Goal: Task Accomplishment & Management: Complete application form

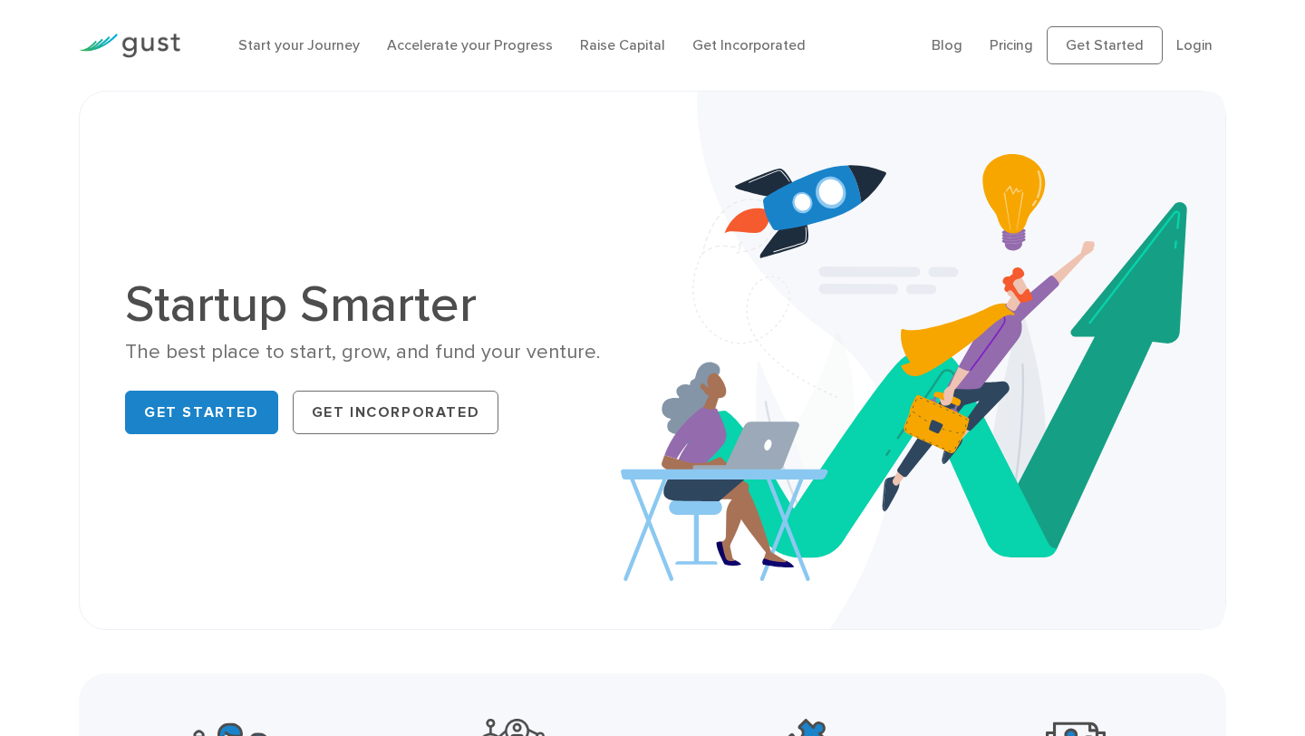
click at [1213, 62] on ul "Blog FAQ Pricing Get Started Login Login" at bounding box center [1079, 45] width 295 height 38
click at [1197, 37] on link "Login" at bounding box center [1194, 44] width 36 height 17
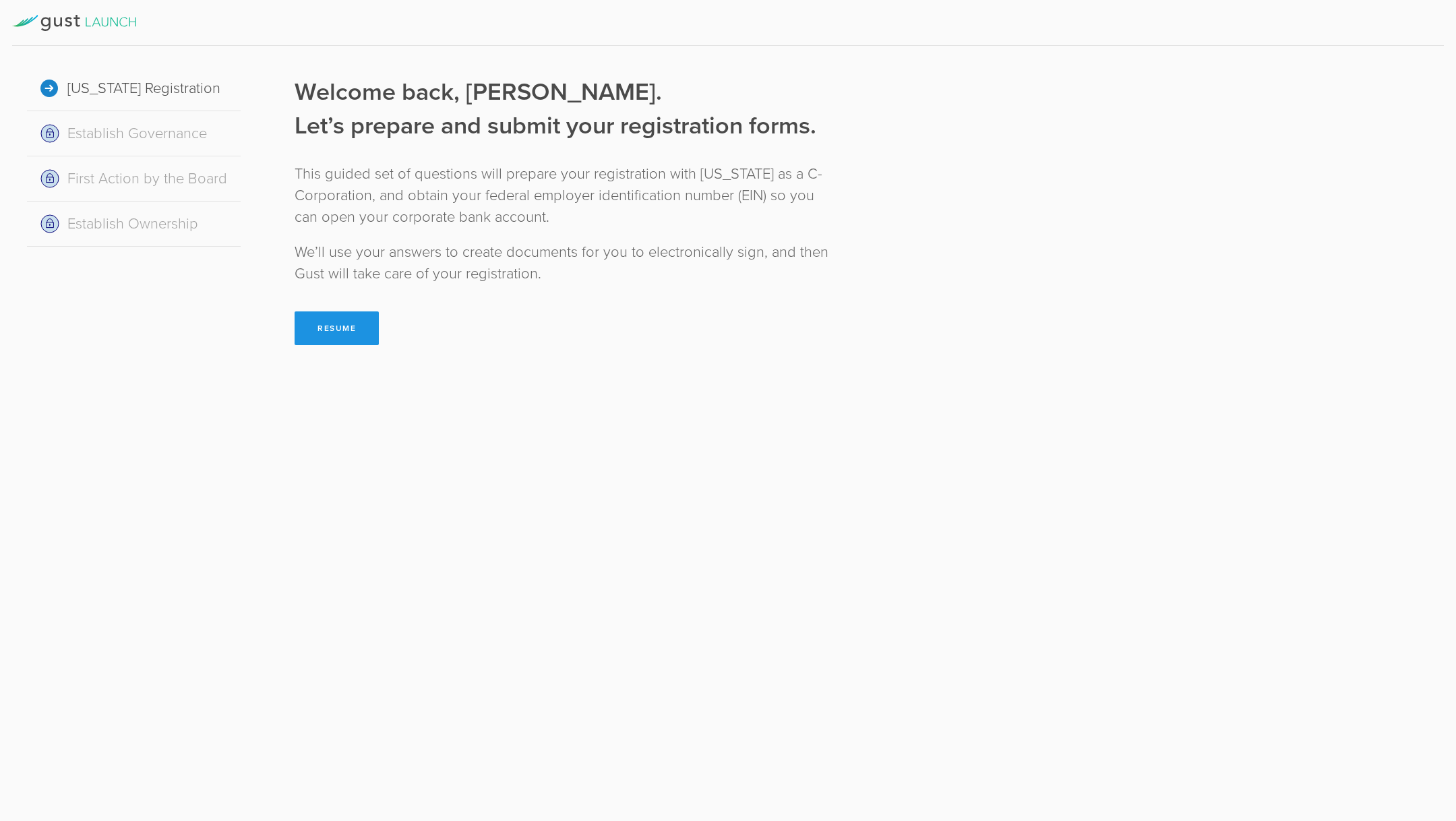
click at [309, 322] on button "Resume" at bounding box center [336, 328] width 84 height 33
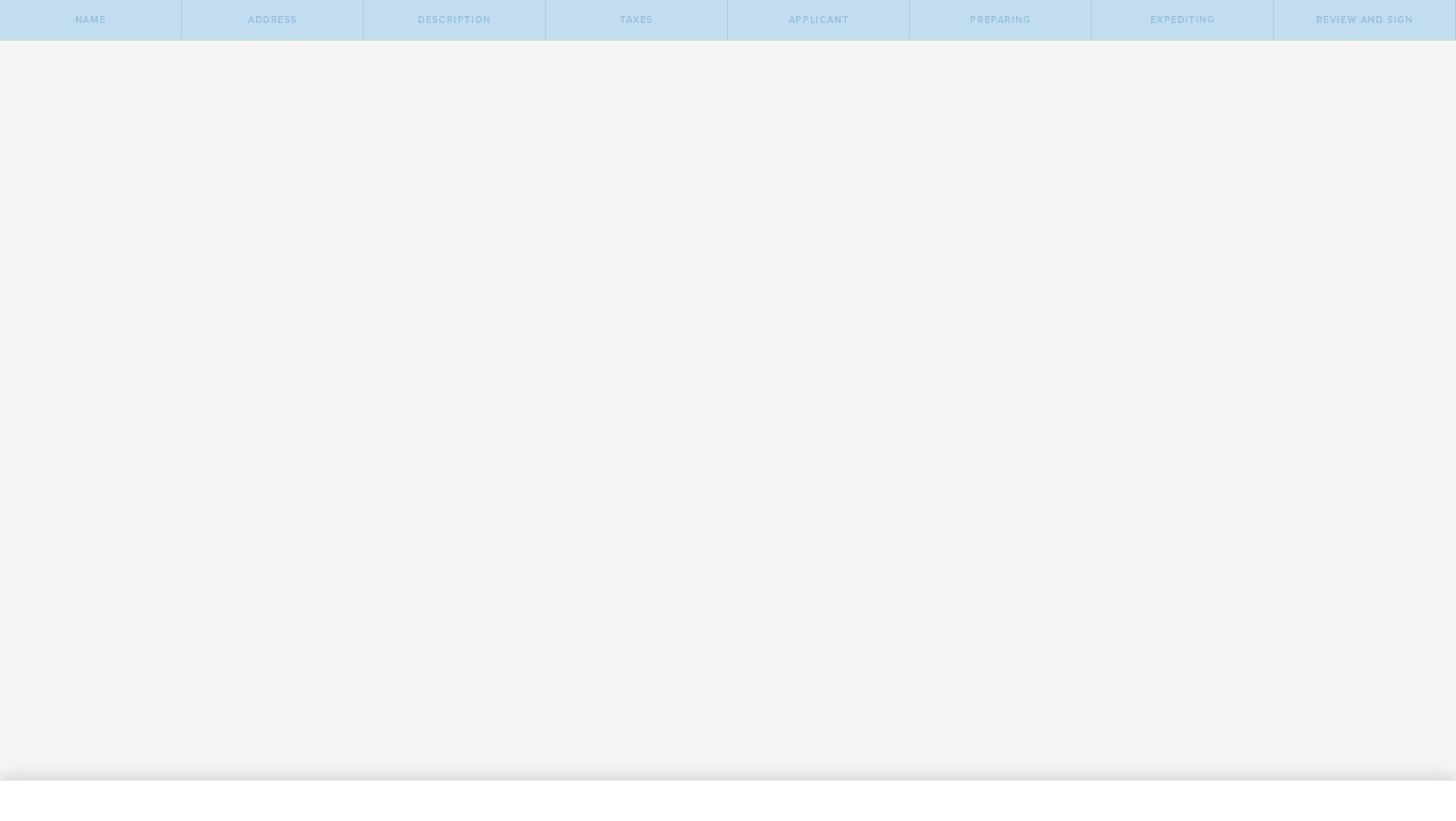
type input "01 Data"
select select "inc."
type input "01 Data"
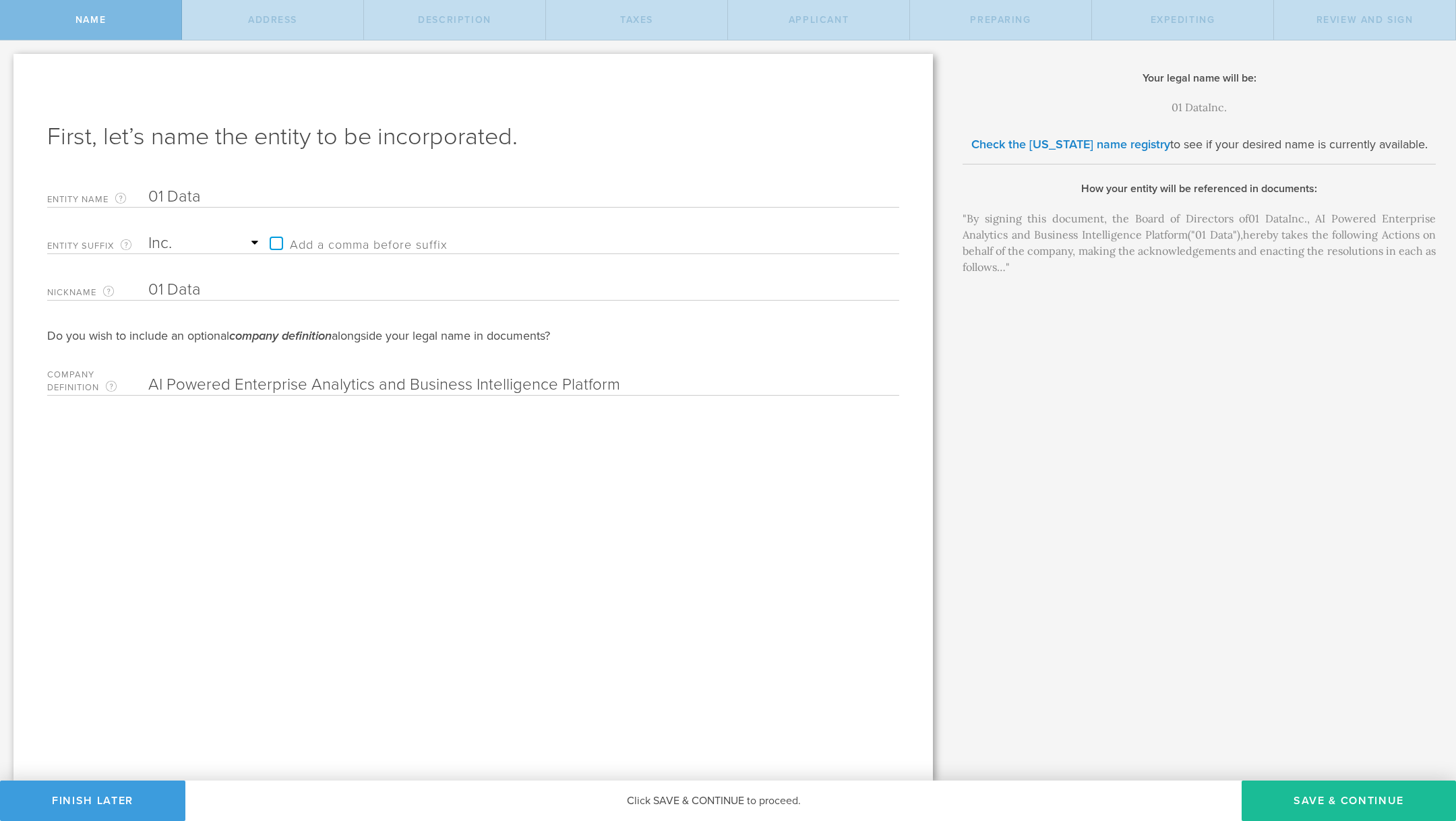
drag, startPoint x: 468, startPoint y: 386, endPoint x: 405, endPoint y: 379, distance: 63.4
click at [405, 379] on input "AI Powered Enterprise Analytics and Business Intelligence Platform" at bounding box center [500, 384] width 703 height 20
drag, startPoint x: 308, startPoint y: 386, endPoint x: 233, endPoint y: 385, distance: 75.0
click at [234, 385] on input "AI Powered Enterprise Analytics and Intelligence Platform" at bounding box center [500, 384] width 703 height 20
type input "AI Powered Analytics and Intelligence Platform"
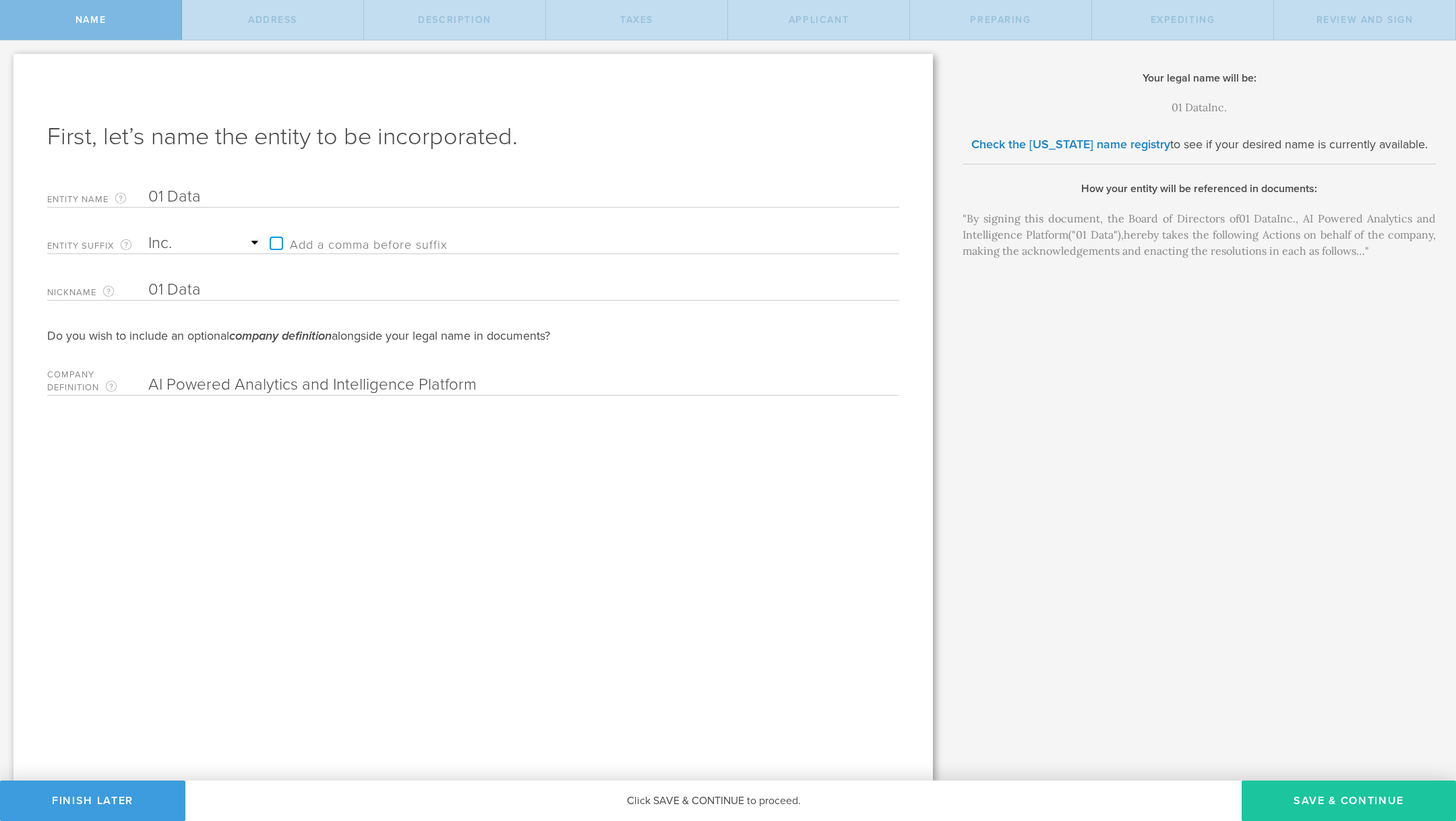
click at [1336, 802] on button "Save & Continue" at bounding box center [1348, 800] width 214 height 40
type input "2511 Simplicity"
type input "Irvine"
select select "CA"
type input "92620"
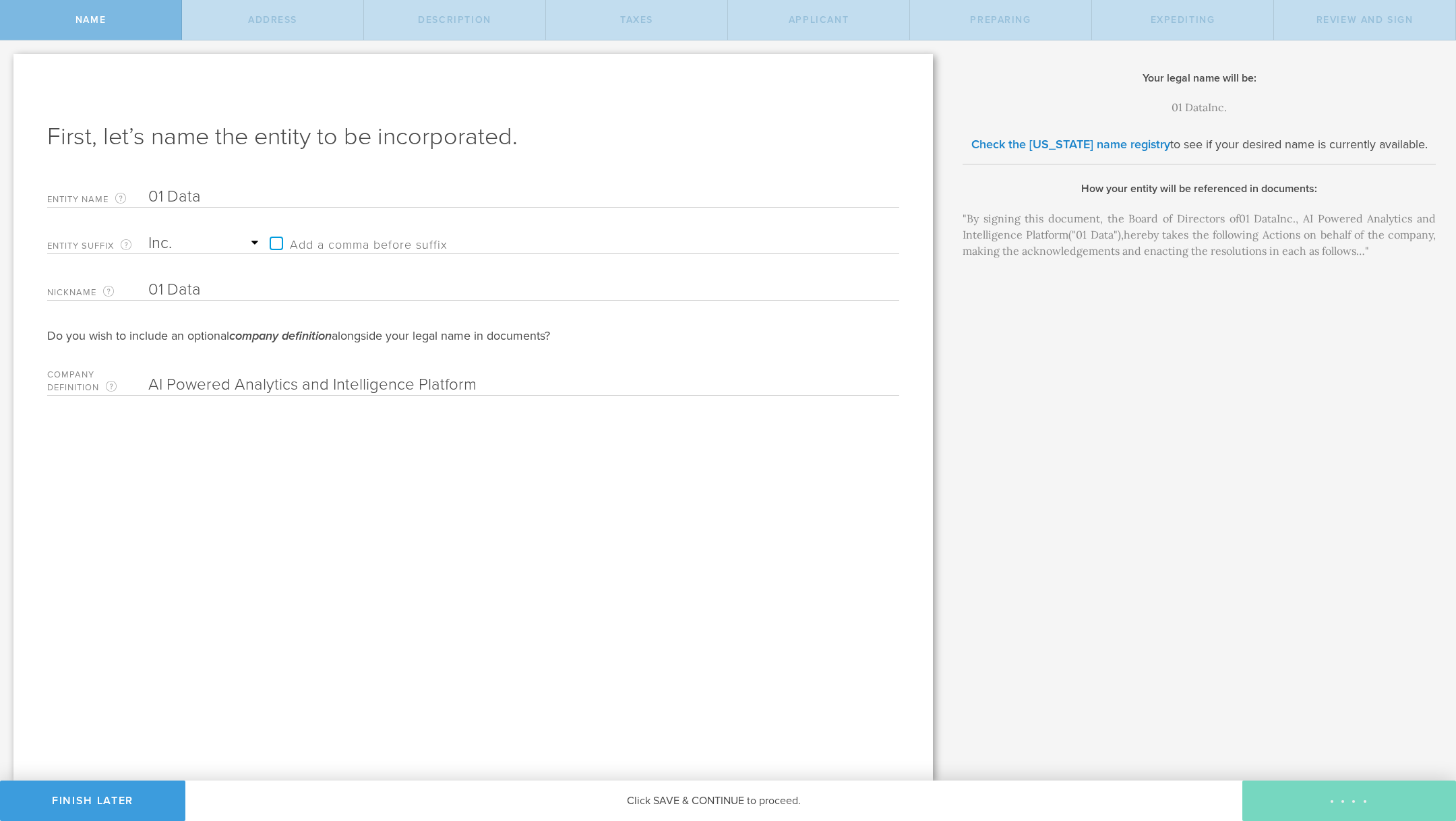
checkbox input "true"
type input "[STREET_ADDRESS][US_STATE]"
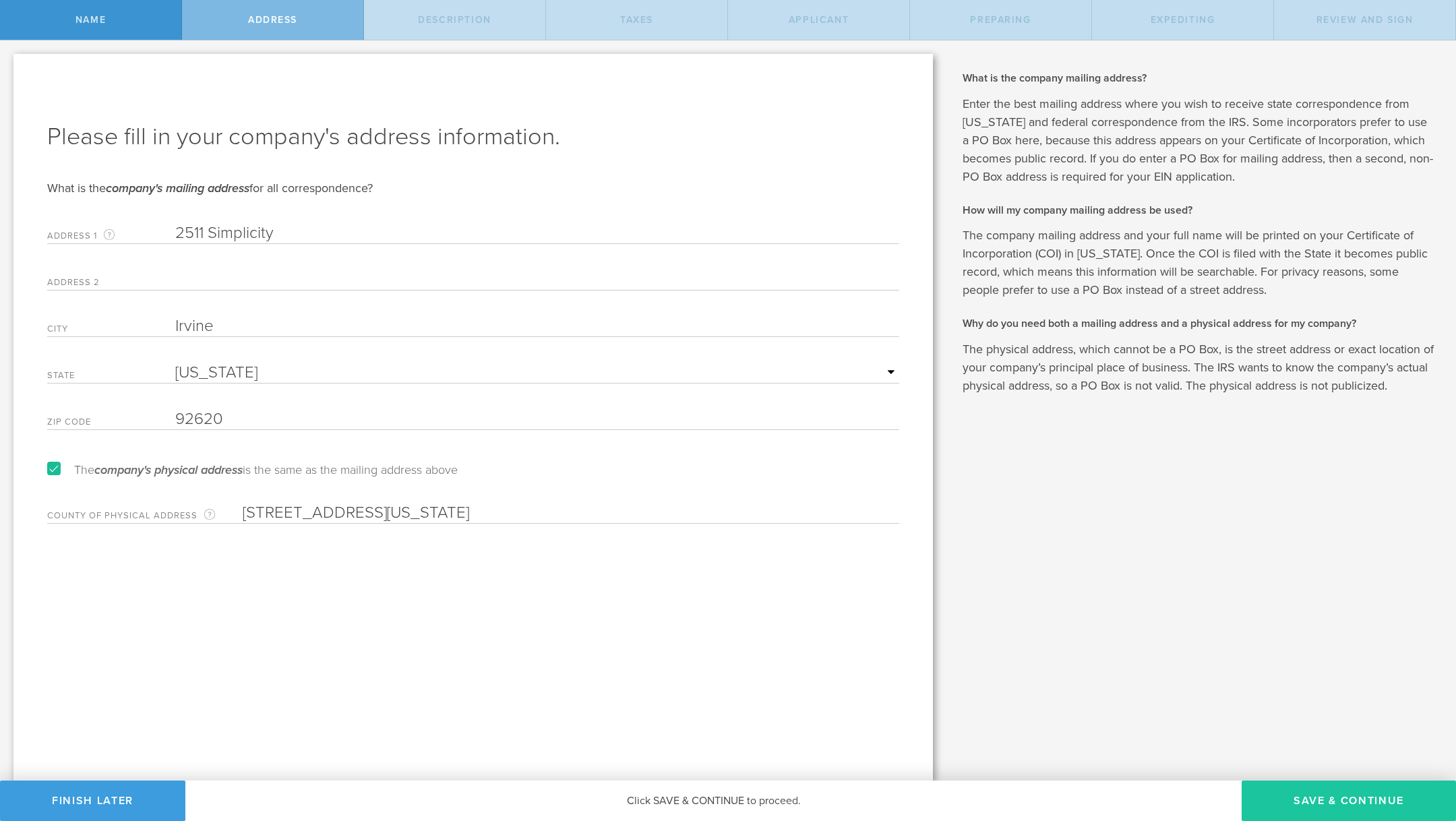
click at [1301, 797] on button "Save & Continue" at bounding box center [1348, 800] width 214 height 40
select select "other"
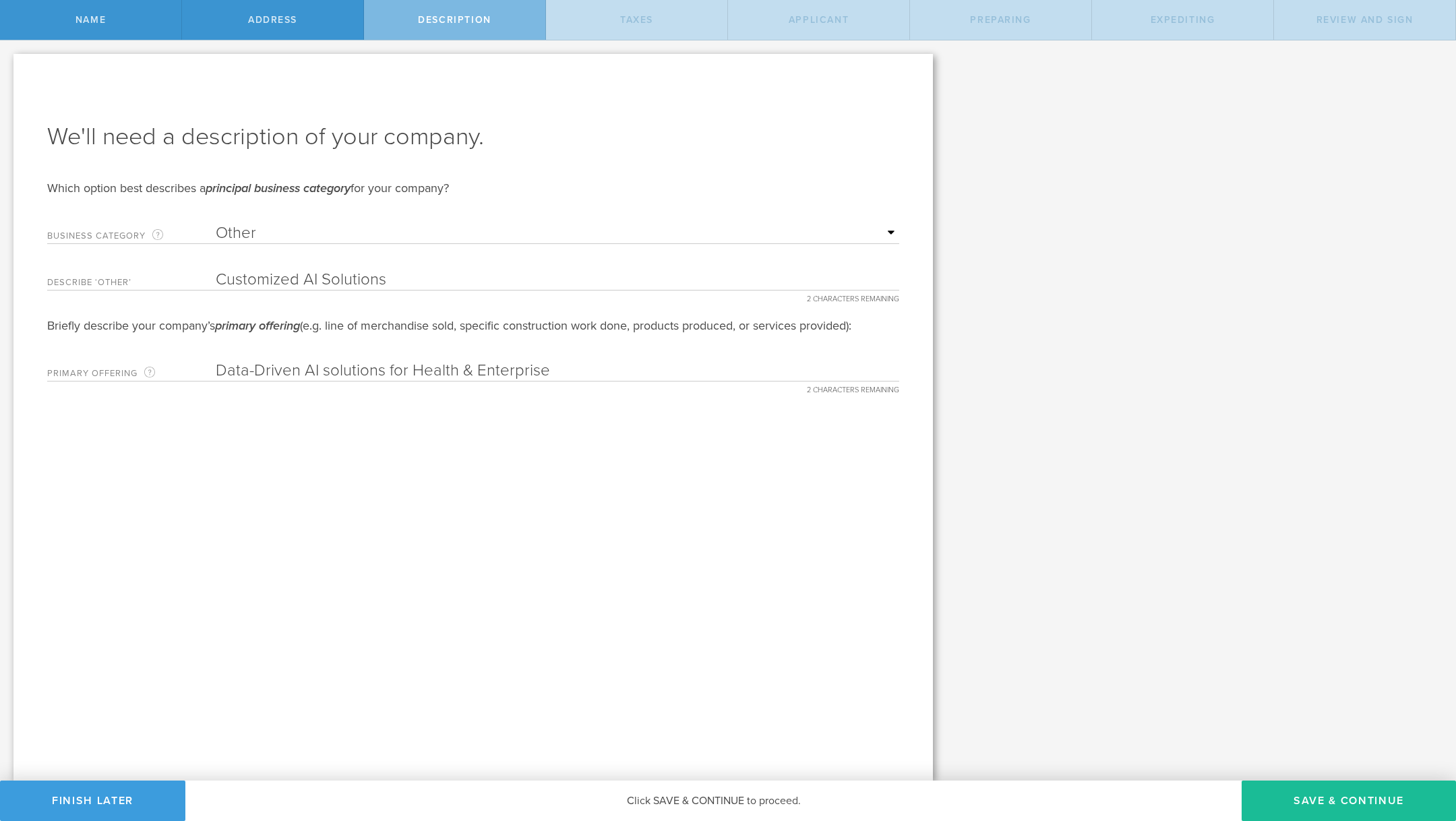
drag, startPoint x: 582, startPoint y: 371, endPoint x: 409, endPoint y: 376, distance: 173.1
click at [409, 376] on input "Data-Driven AI solutions for Health & Enterprise" at bounding box center [557, 370] width 683 height 20
type input "Data-Driven AI solutions"
click at [1333, 792] on button "Save & Continue" at bounding box center [1348, 800] width 214 height 40
type input "0"
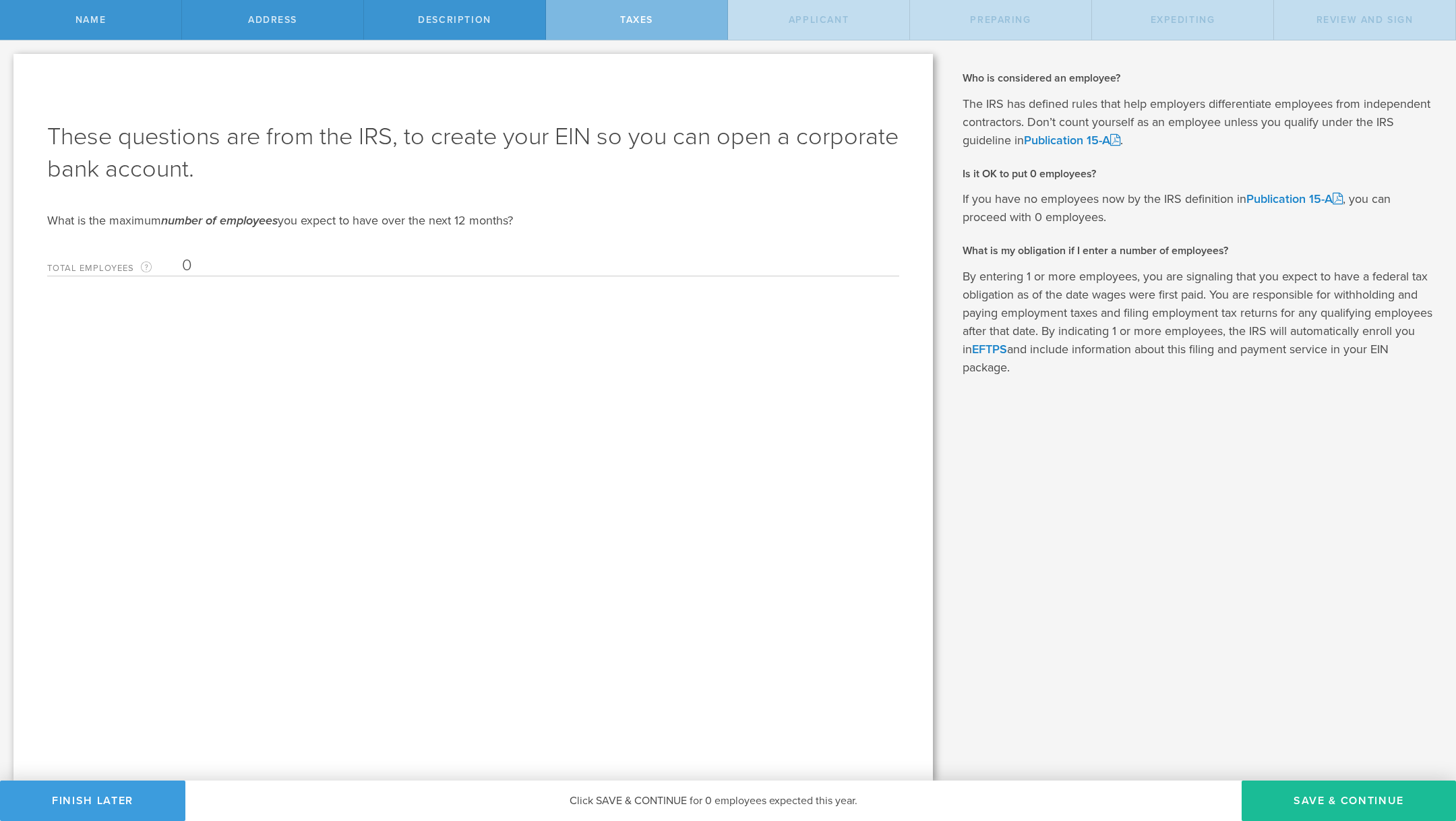
click at [286, 277] on div "These questions are from the IRS, to create your EIN so you can open a corporat…" at bounding box center [473, 417] width 919 height 727
click at [285, 263] on input "0" at bounding box center [537, 265] width 710 height 20
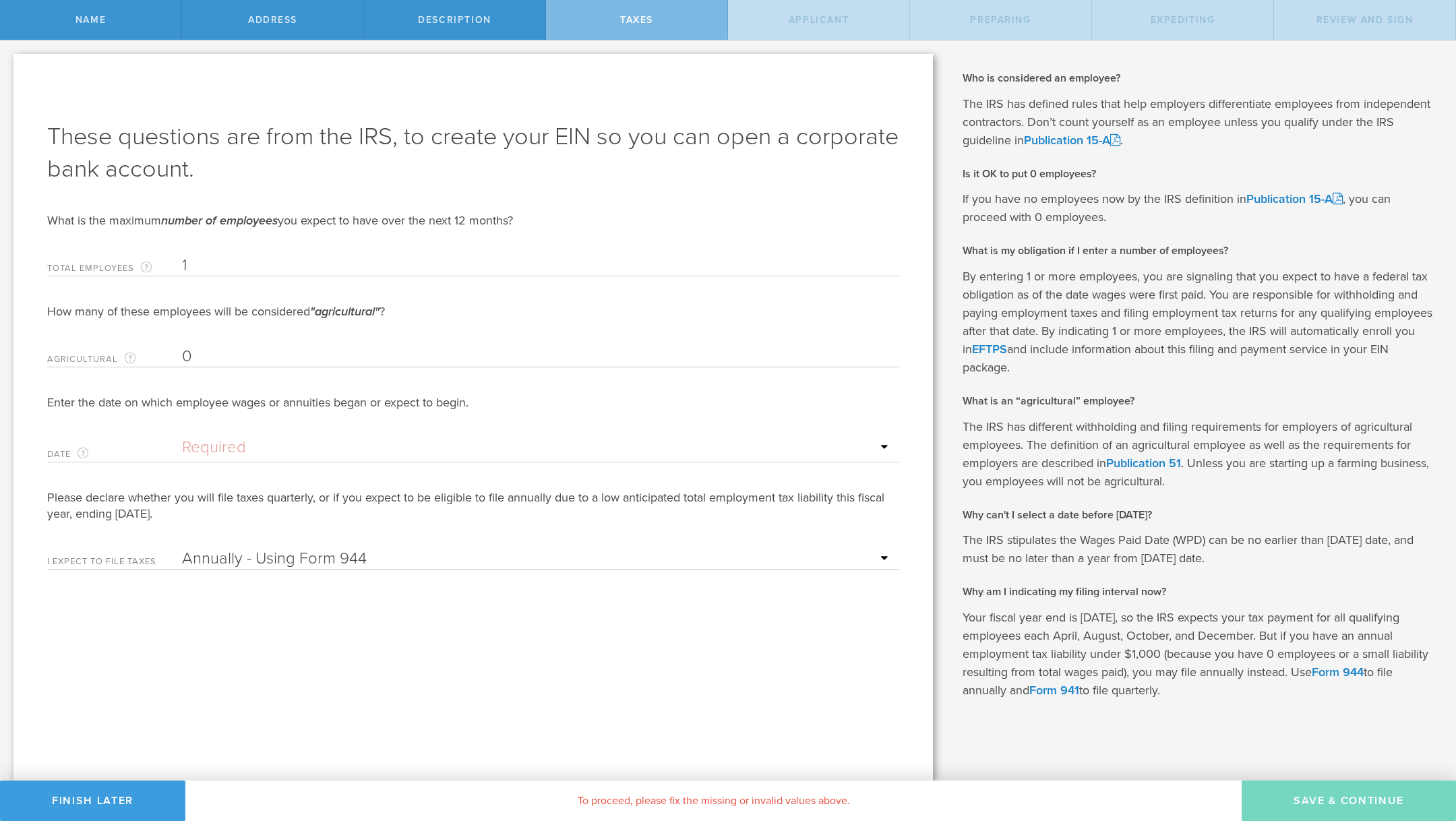
type input "1"
click at [390, 444] on input "text" at bounding box center [537, 447] width 710 height 20
click at [331, 468] on icon at bounding box center [330, 469] width 6 height 17
click at [204, 467] on icon at bounding box center [202, 470] width 6 height 17
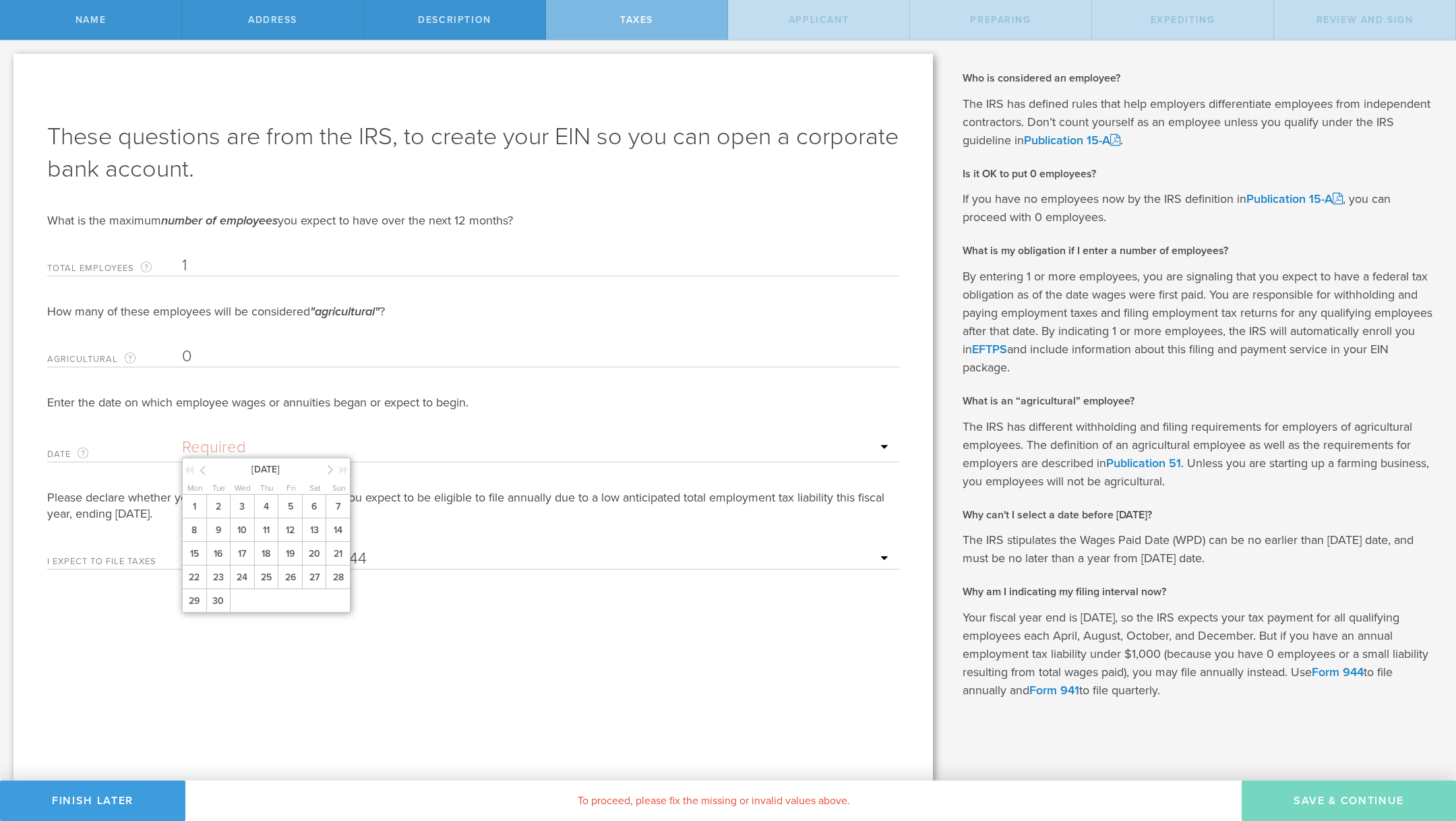
click at [375, 428] on div "How many of these employees will be considered "agricultural" ? Agricultural Th…" at bounding box center [473, 437] width 852 height 266
click at [219, 251] on div "Total Employees The highest number of employees expected within the next 12 mon…" at bounding box center [473, 262] width 852 height 28
click at [212, 260] on input "1" at bounding box center [537, 265] width 710 height 20
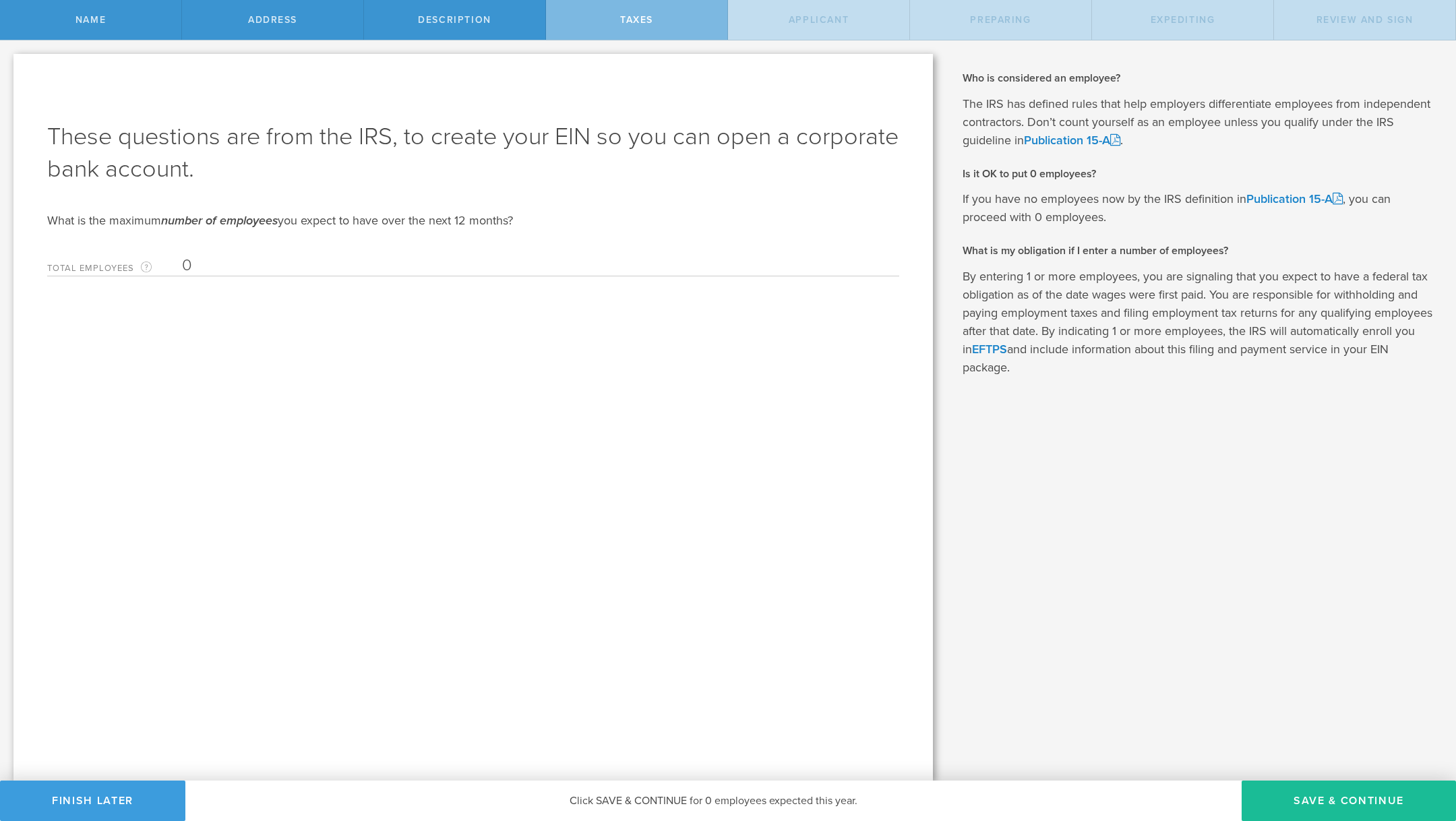
type input "0"
click at [384, 499] on div "These questions are from the IRS, to create your EIN so you can open a corporat…" at bounding box center [473, 417] width 919 height 727
click at [318, 266] on input "0" at bounding box center [537, 265] width 710 height 20
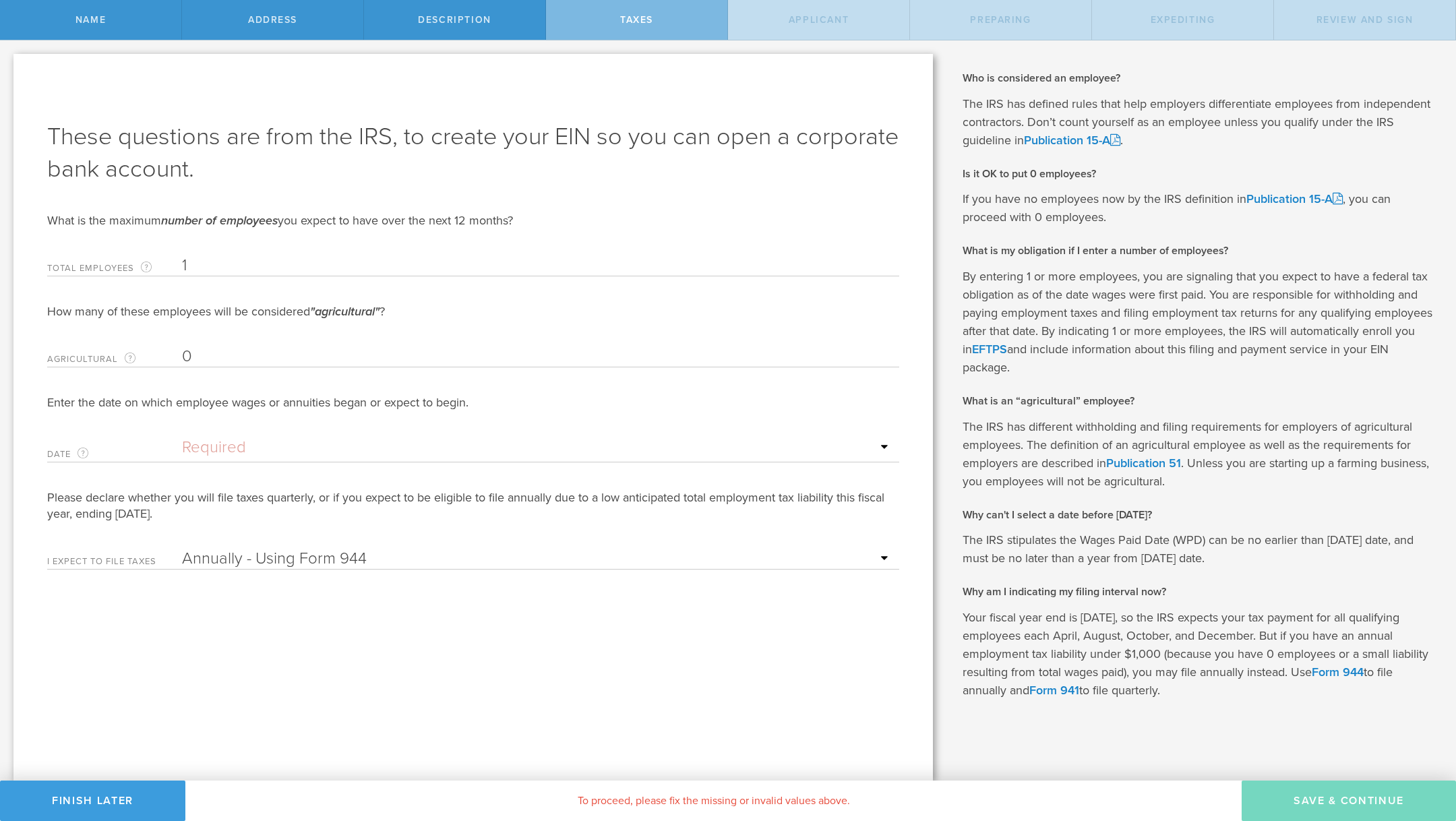
type input "1"
click at [395, 558] on select "Annually - Using Form 944 Quarterly - Using Form 941" at bounding box center [537, 558] width 710 height 20
click at [380, 557] on select "Annually - Using Form 944 Quarterly - Using Form 941" at bounding box center [537, 558] width 710 height 20
click at [226, 255] on div "Total Employees The highest number of employees expected within the next 12 mon…" at bounding box center [473, 262] width 852 height 28
click at [196, 276] on div "Total Employees The highest number of employees expected within the next 12 mon…" at bounding box center [473, 262] width 852 height 28
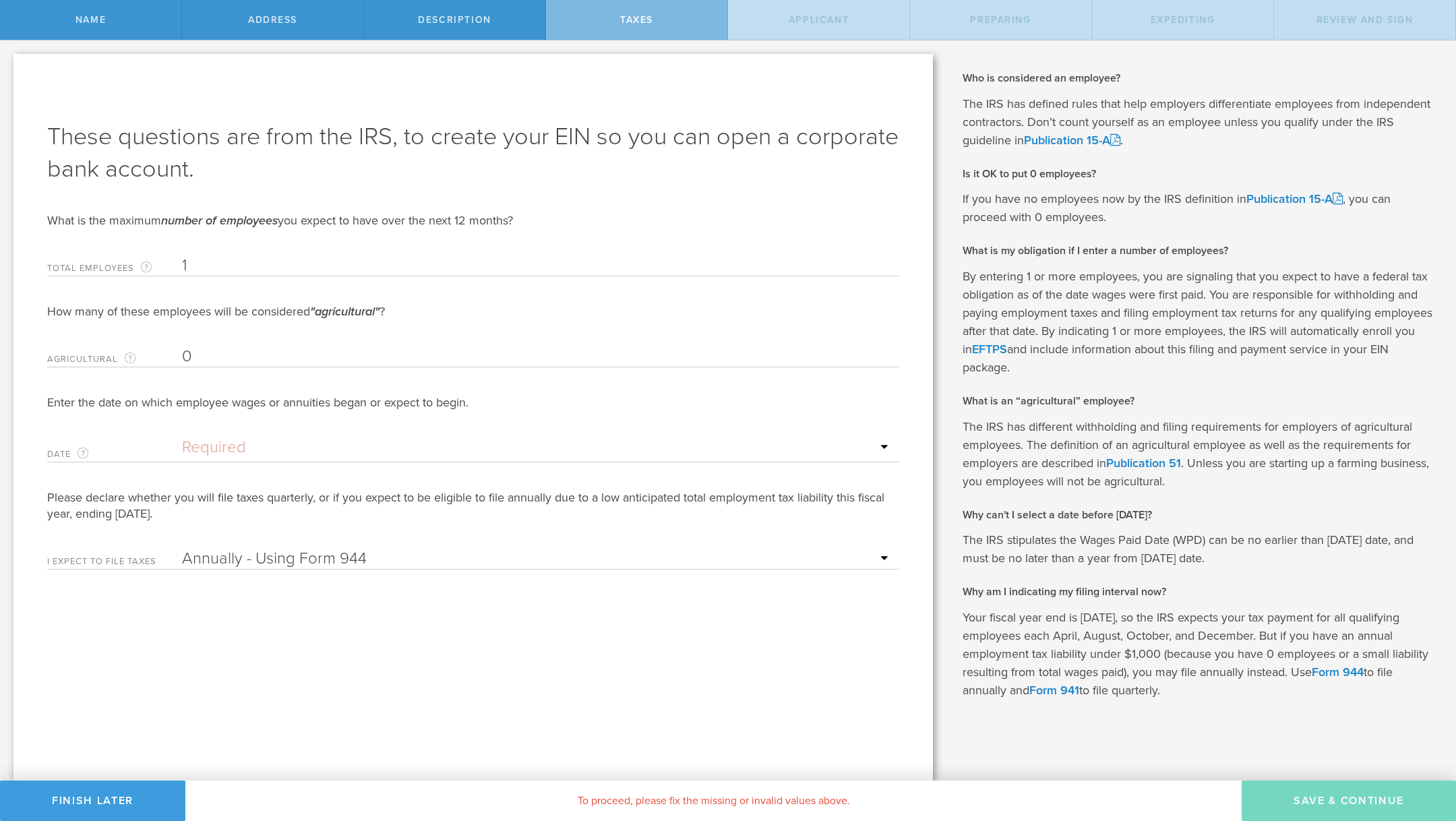
click at [196, 243] on form "These questions are from the IRS, to create your EIN so you can open a corporat…" at bounding box center [473, 345] width 852 height 449
click at [197, 259] on input "1" at bounding box center [537, 265] width 710 height 20
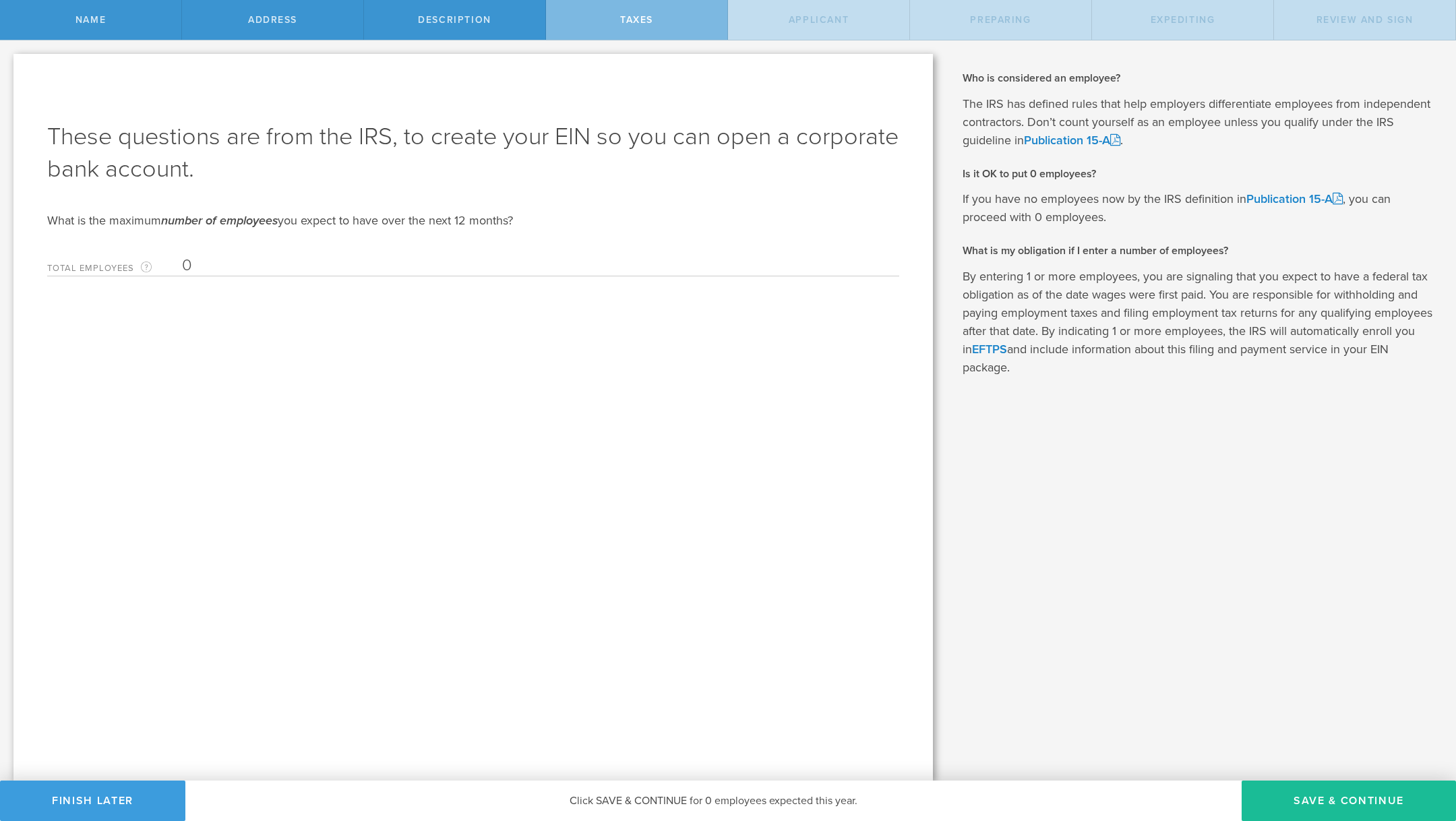
type input "0"
click at [329, 416] on div "These questions are from the IRS, to create your EIN so you can open a corporat…" at bounding box center [473, 417] width 919 height 727
click at [224, 254] on div "Total Employees The highest number of employees expected within the next 12 mon…" at bounding box center [473, 262] width 852 height 28
click at [227, 260] on input "0" at bounding box center [537, 265] width 710 height 20
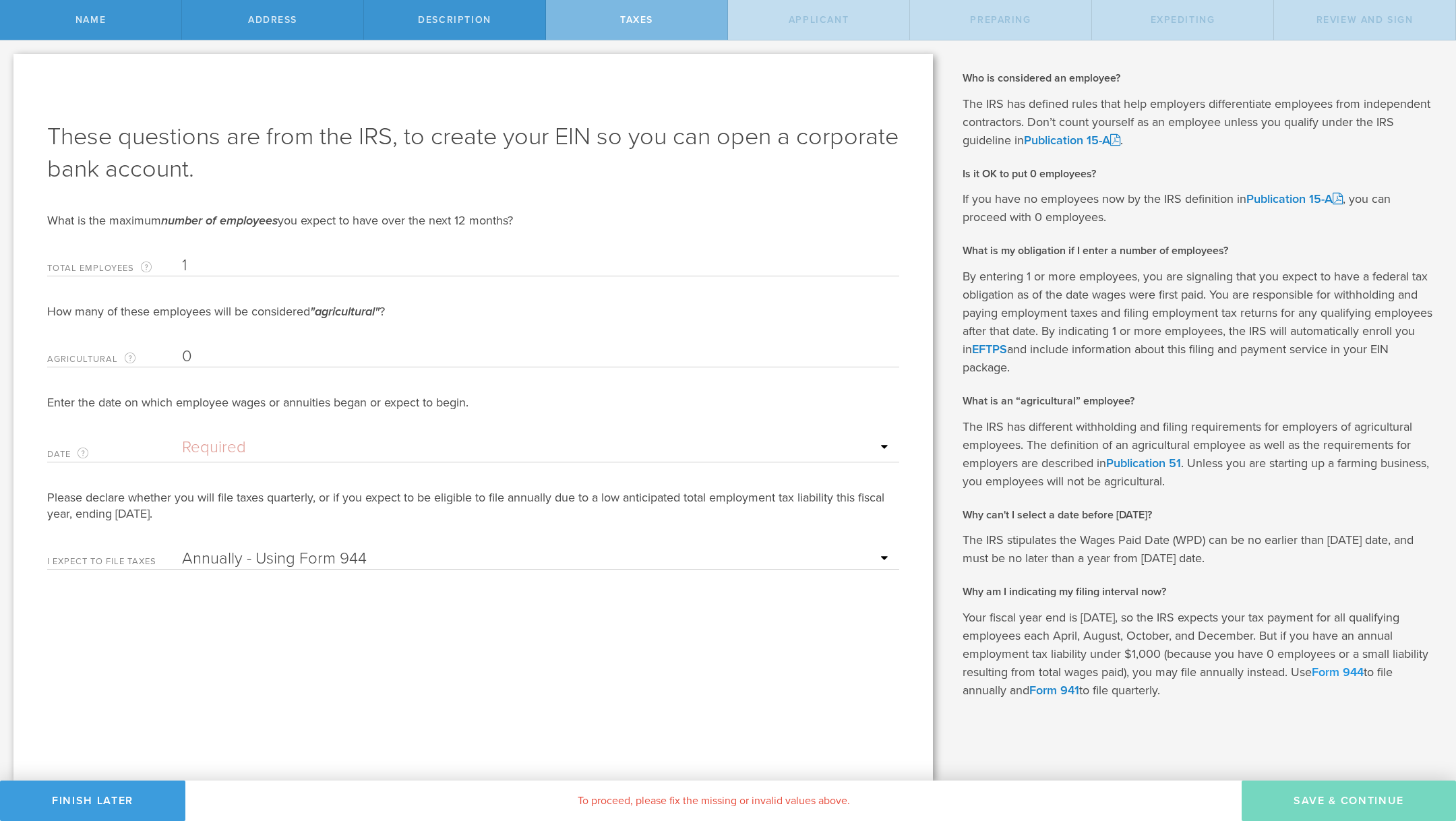
type input "1"
